Goal: Transaction & Acquisition: Purchase product/service

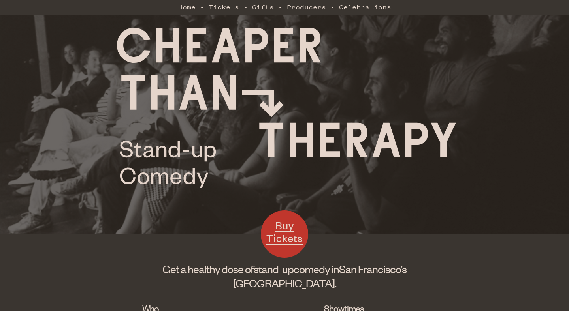
scroll to position [47, 0]
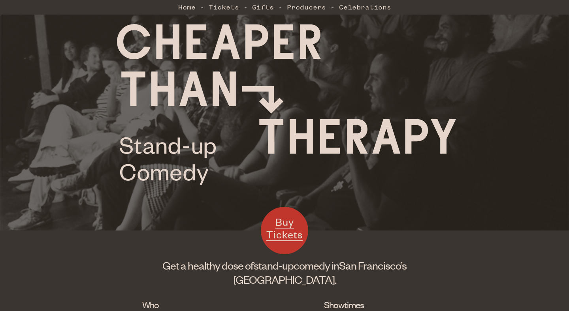
click at [282, 225] on span "Buy Tickets" at bounding box center [284, 228] width 36 height 26
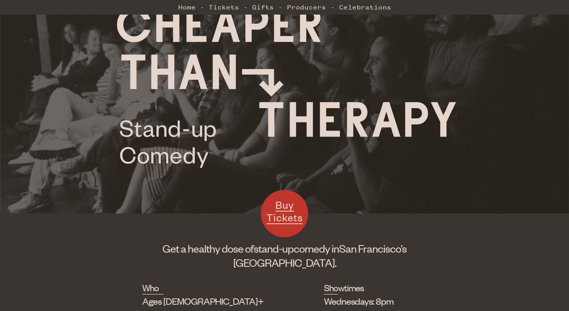
scroll to position [64, 0]
click at [292, 220] on span "Buy Tickets" at bounding box center [284, 211] width 36 height 26
